Goal: Task Accomplishment & Management: Use online tool/utility

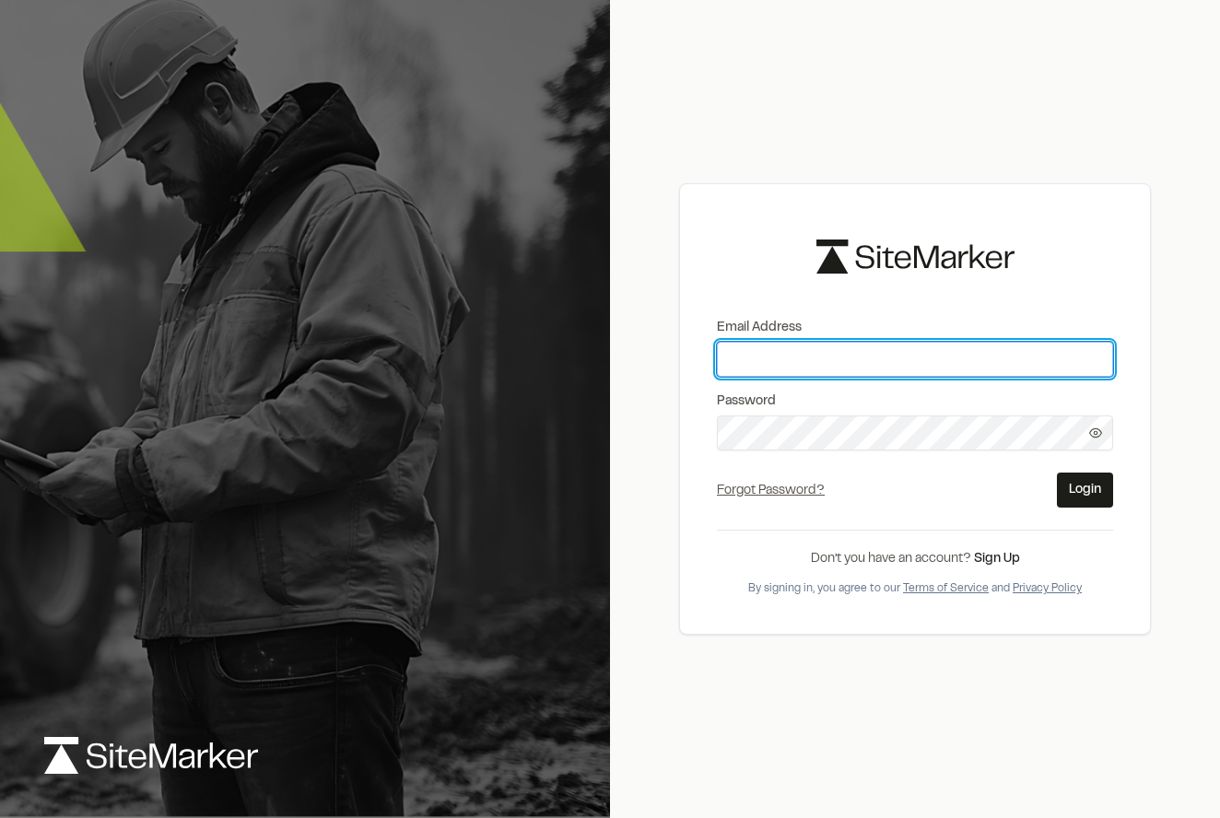
paste input "**********"
type input "**********"
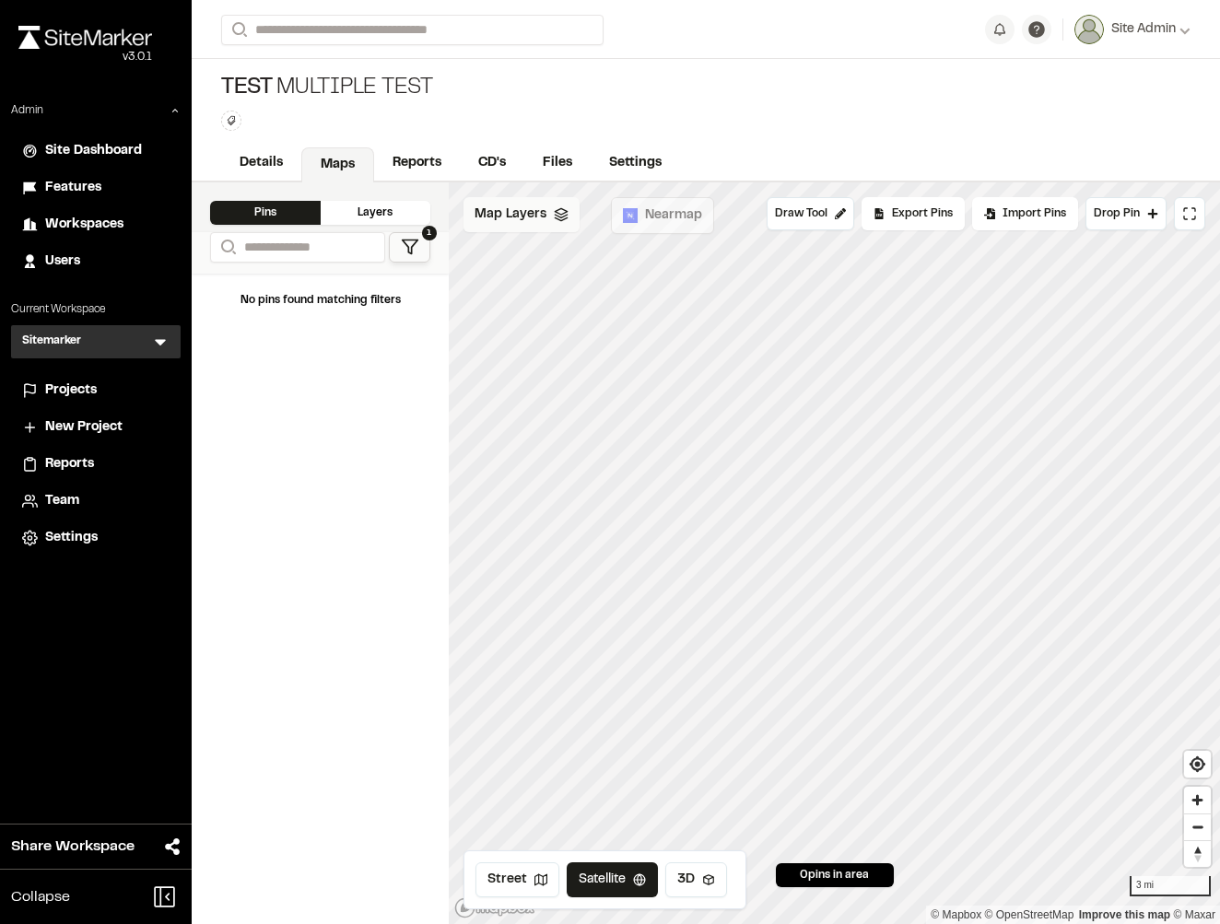
click at [524, 215] on span "Map Layers" at bounding box center [510, 215] width 72 height 20
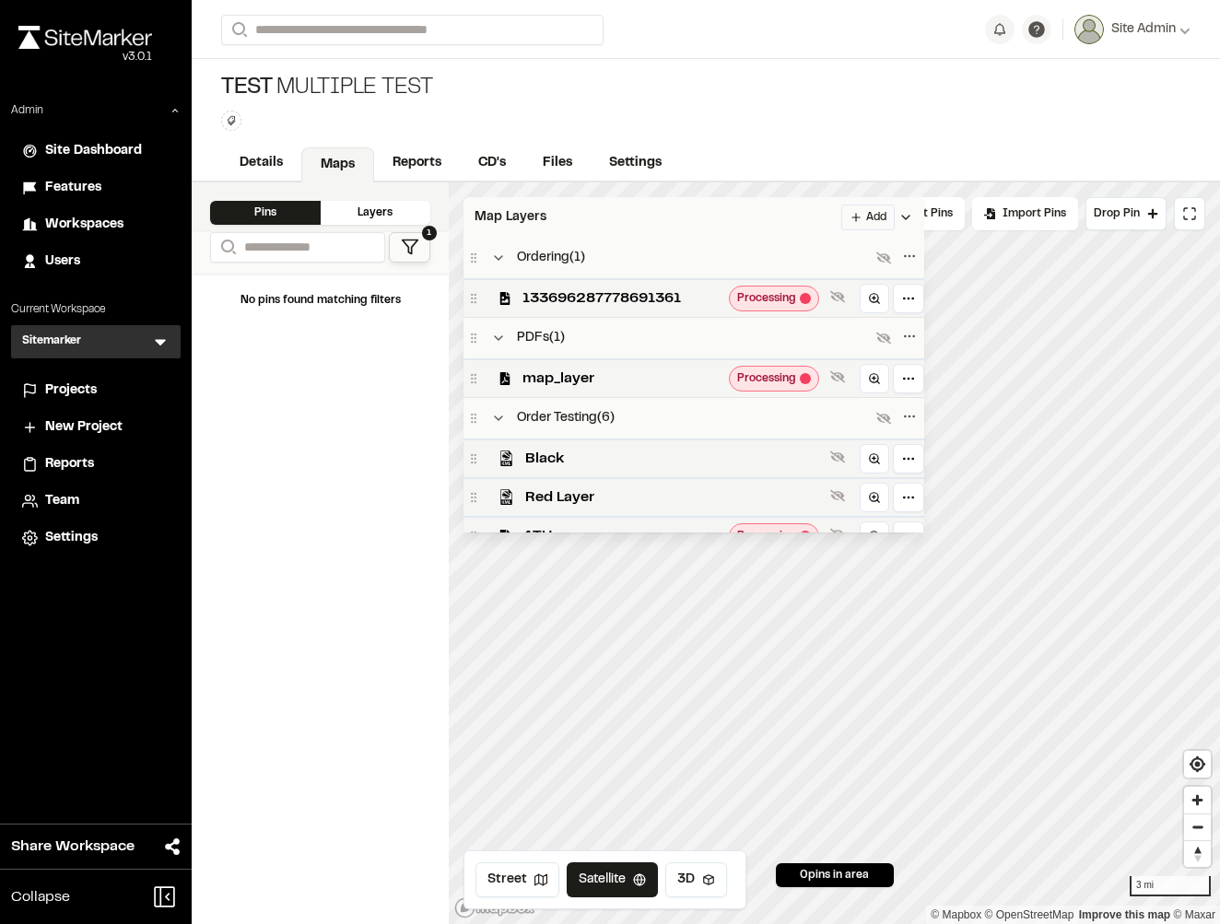
click at [602, 227] on div "Map Layers Add" at bounding box center [693, 217] width 461 height 41
